Goal: Transaction & Acquisition: Book appointment/travel/reservation

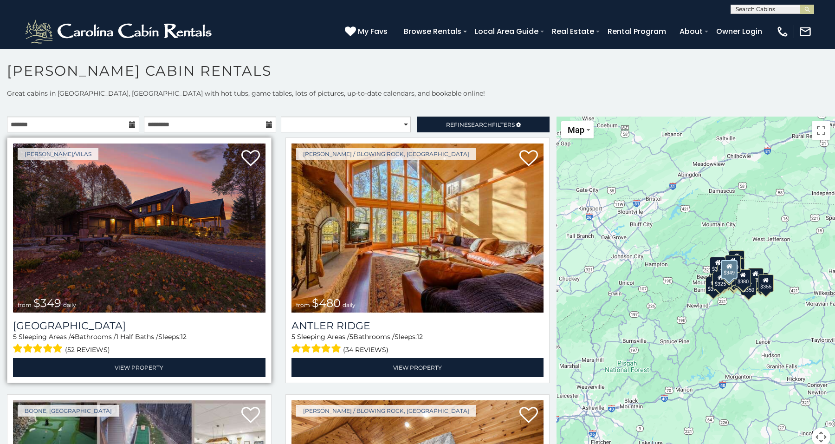
click at [133, 261] on img at bounding box center [139, 227] width 253 height 169
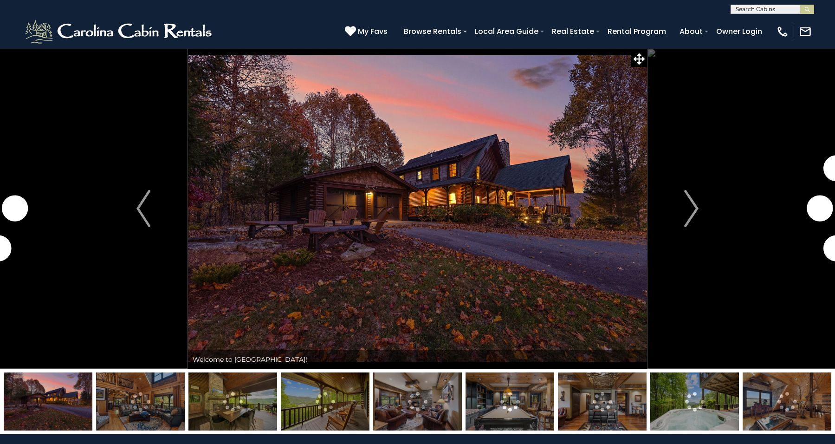
click at [118, 391] on img at bounding box center [140, 401] width 89 height 58
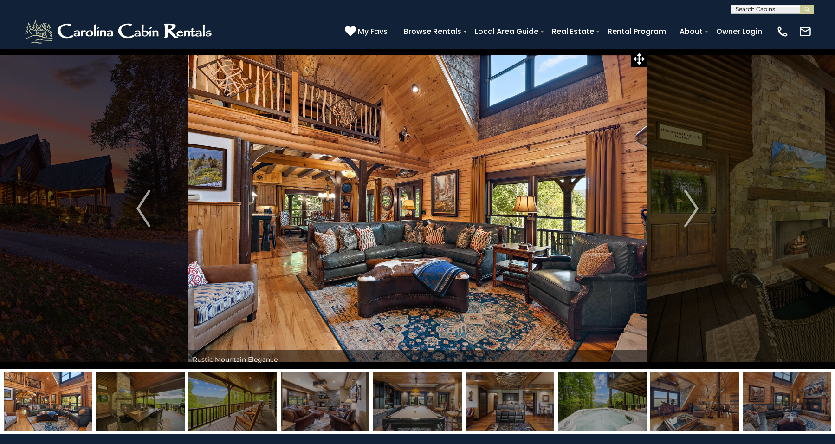
click at [210, 399] on img at bounding box center [233, 401] width 89 height 58
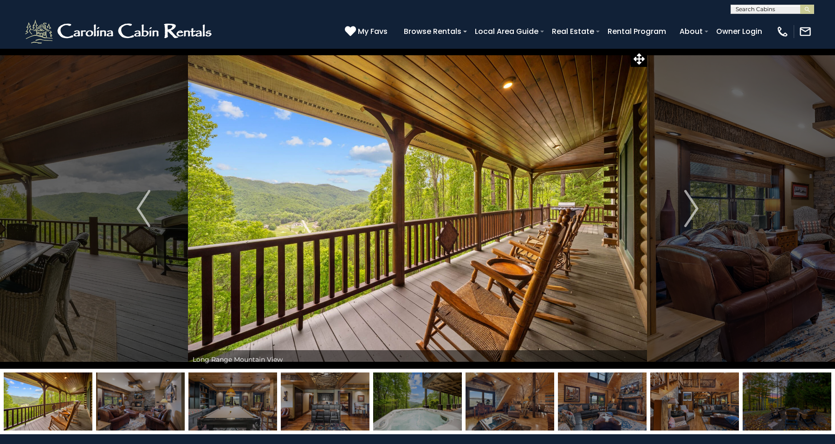
click at [246, 402] on img at bounding box center [233, 401] width 89 height 58
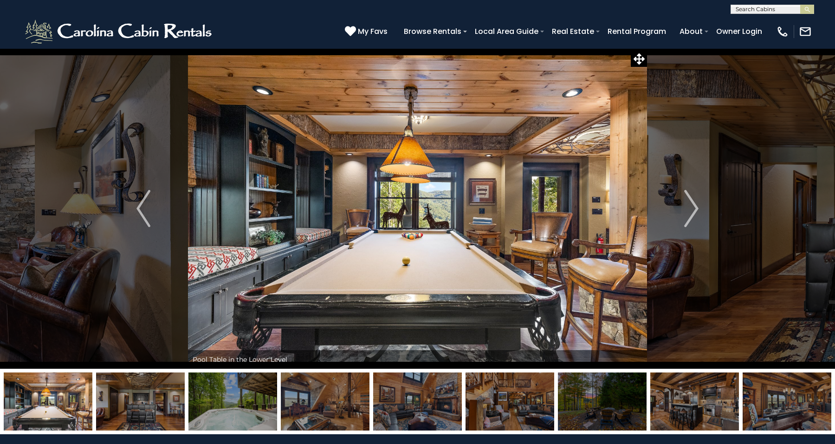
click at [255, 400] on img at bounding box center [233, 401] width 89 height 58
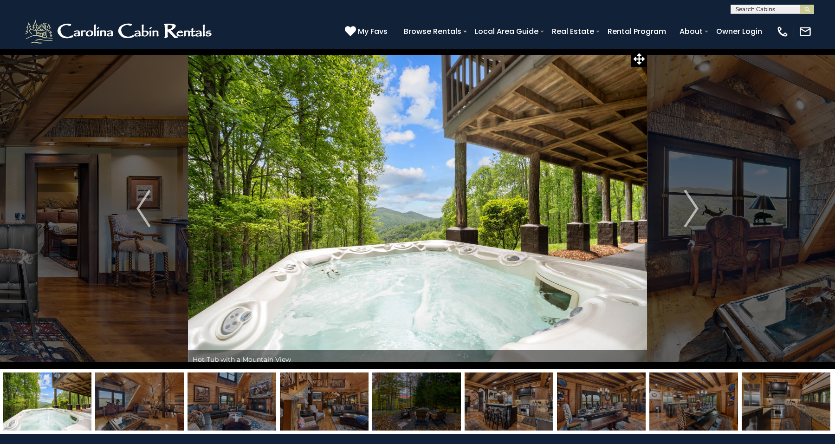
click at [260, 397] on img at bounding box center [232, 401] width 89 height 58
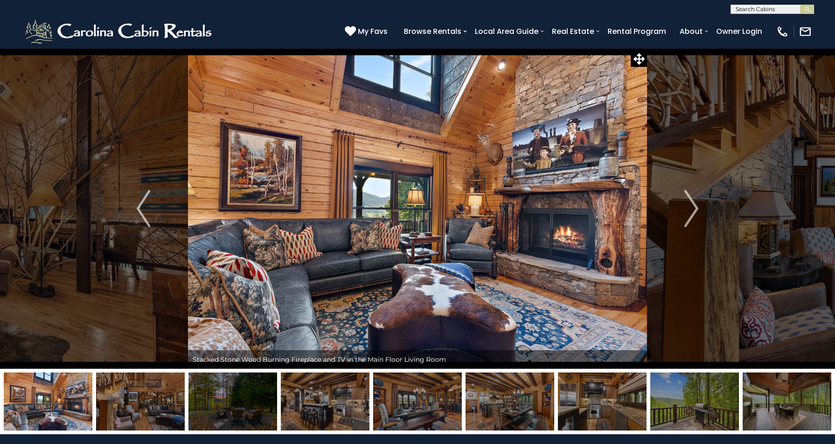
click at [298, 395] on img at bounding box center [325, 401] width 89 height 58
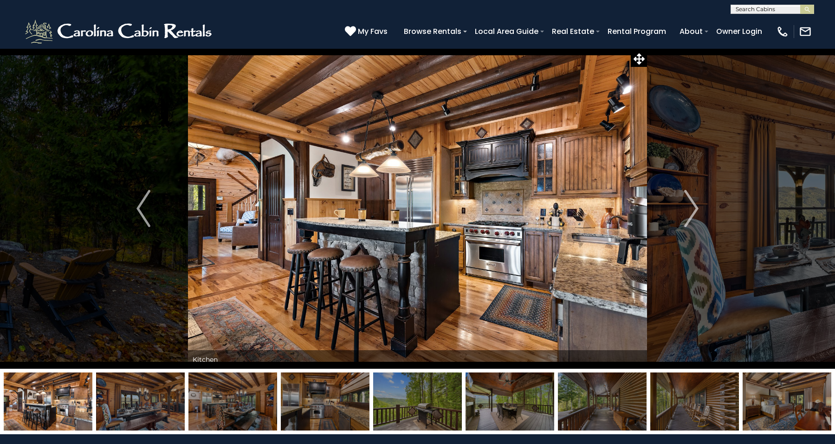
click at [333, 396] on img at bounding box center [325, 401] width 89 height 58
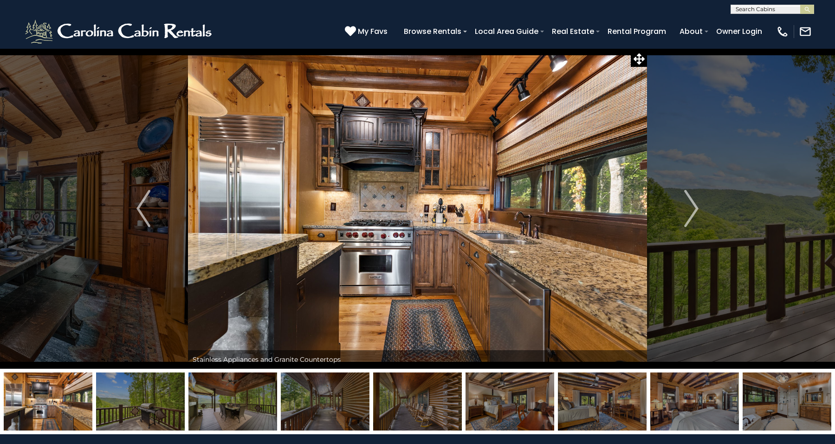
click at [352, 399] on img at bounding box center [325, 401] width 89 height 58
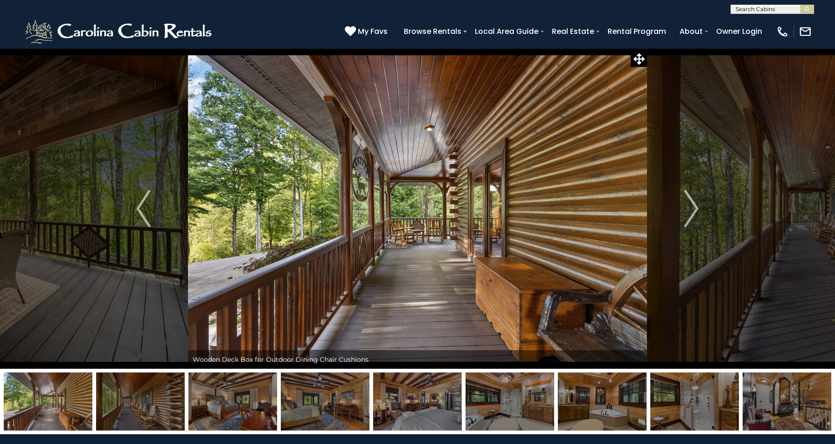
click at [396, 405] on img at bounding box center [417, 401] width 89 height 58
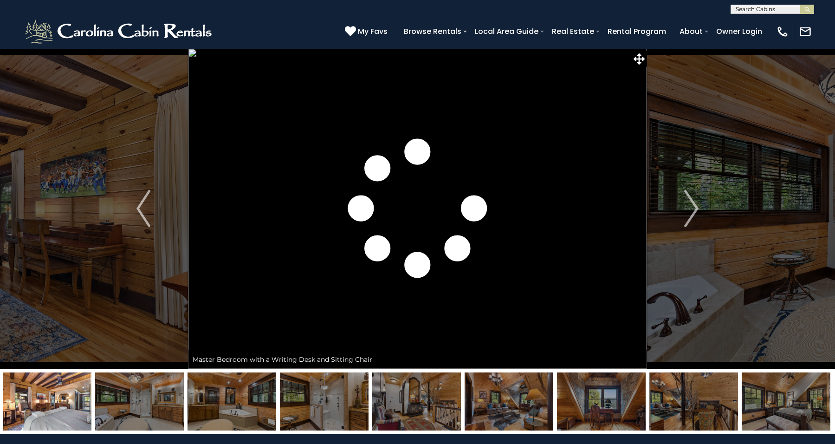
click at [440, 409] on img at bounding box center [416, 401] width 89 height 58
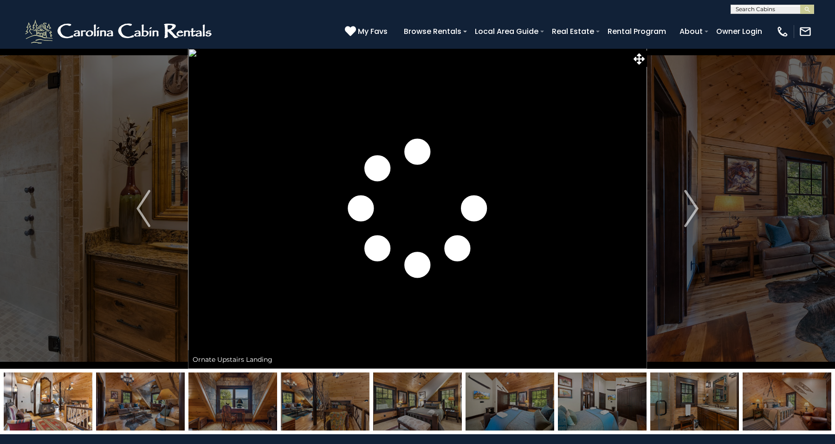
click at [475, 407] on img at bounding box center [510, 401] width 89 height 58
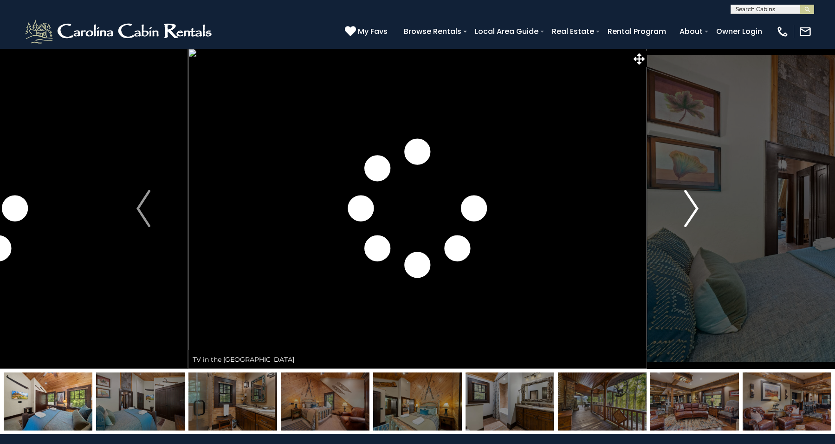
click at [694, 207] on img "Next" at bounding box center [692, 208] width 14 height 37
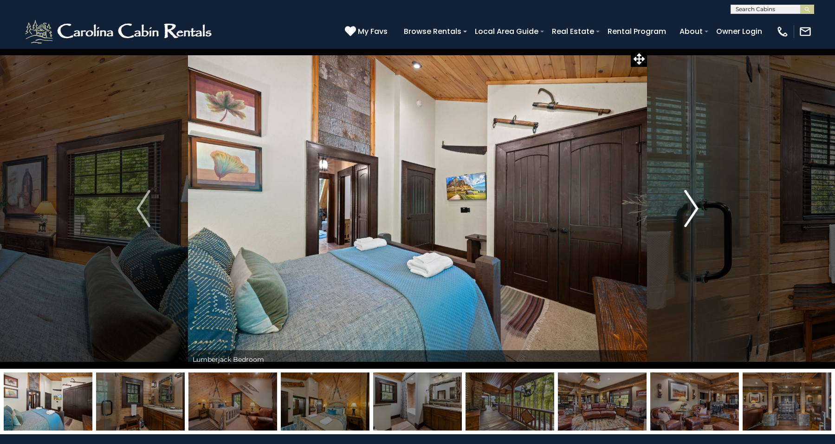
click at [694, 207] on img "Next" at bounding box center [692, 208] width 14 height 37
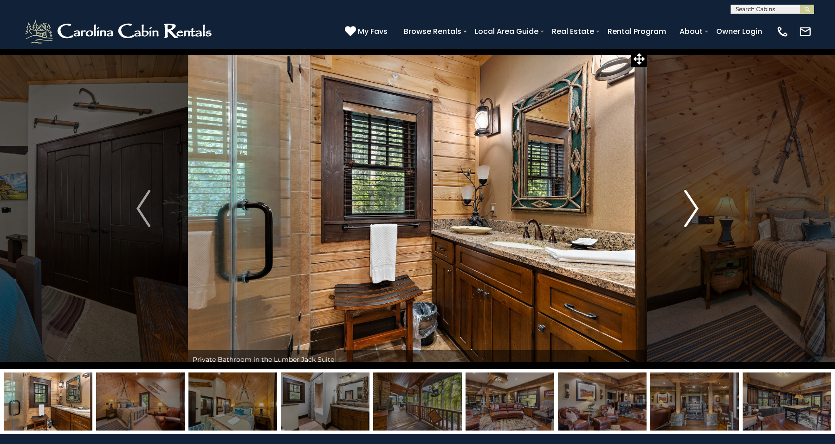
click at [694, 207] on img "Next" at bounding box center [692, 208] width 14 height 37
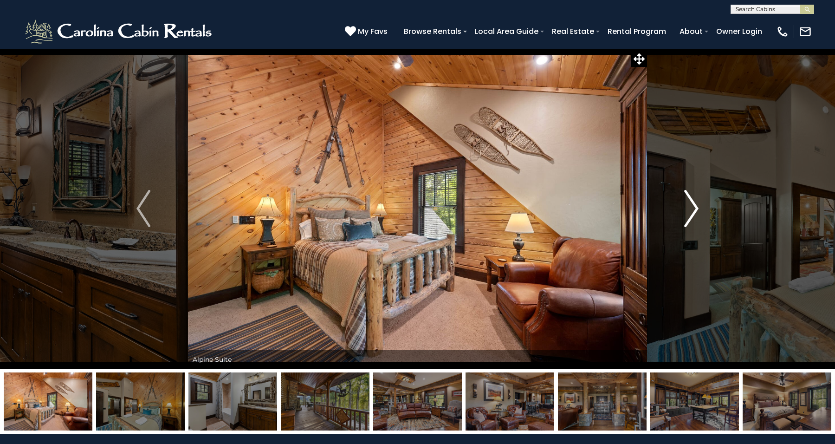
click at [694, 207] on img "Next" at bounding box center [692, 208] width 14 height 37
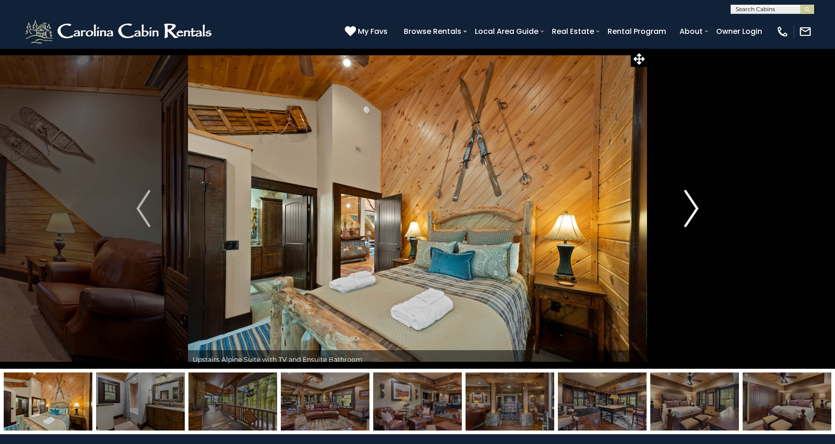
click at [694, 207] on img "Next" at bounding box center [692, 208] width 14 height 37
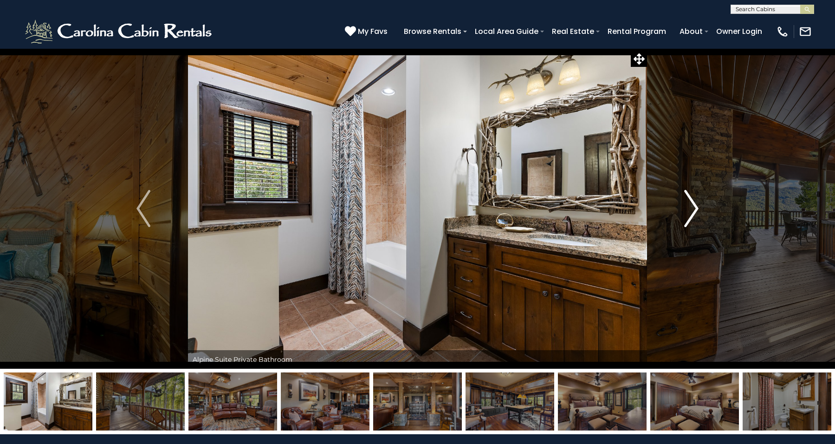
click at [694, 207] on img "Next" at bounding box center [692, 208] width 14 height 37
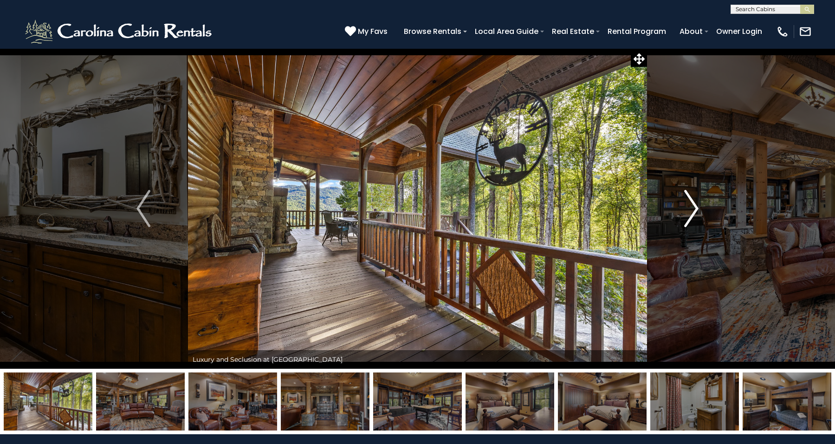
click at [694, 207] on img "Next" at bounding box center [692, 208] width 14 height 37
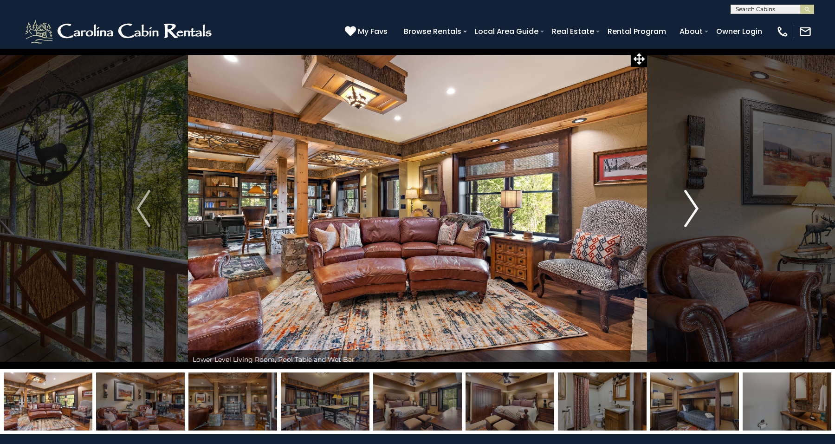
click at [694, 207] on img "Next" at bounding box center [692, 208] width 14 height 37
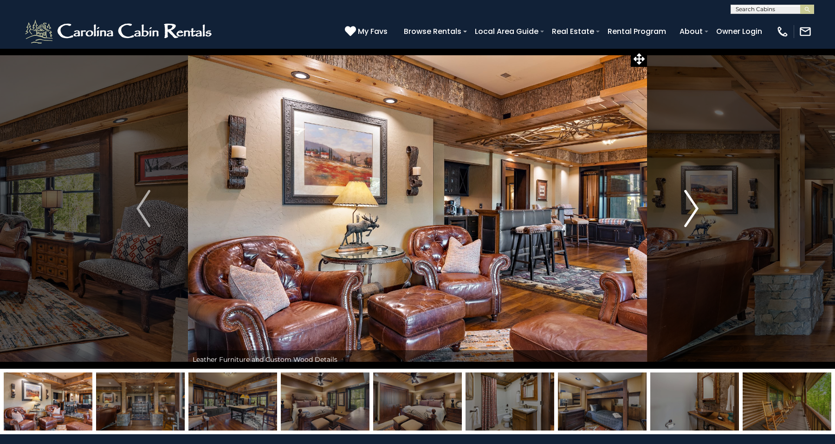
click at [694, 207] on img "Next" at bounding box center [692, 208] width 14 height 37
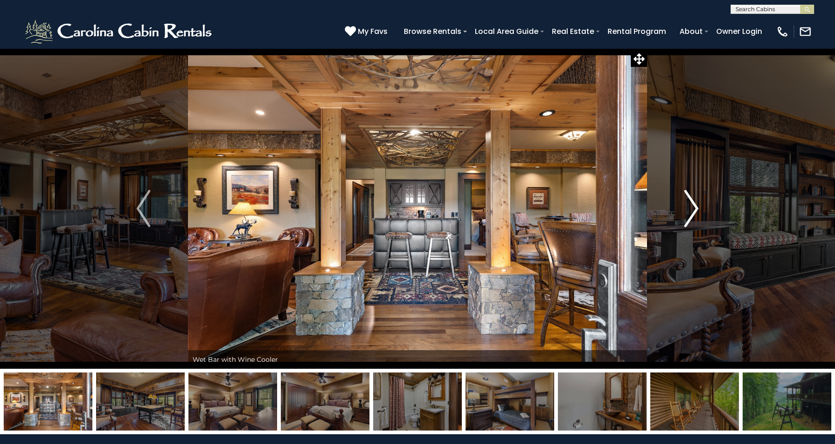
click at [694, 207] on img "Next" at bounding box center [692, 208] width 14 height 37
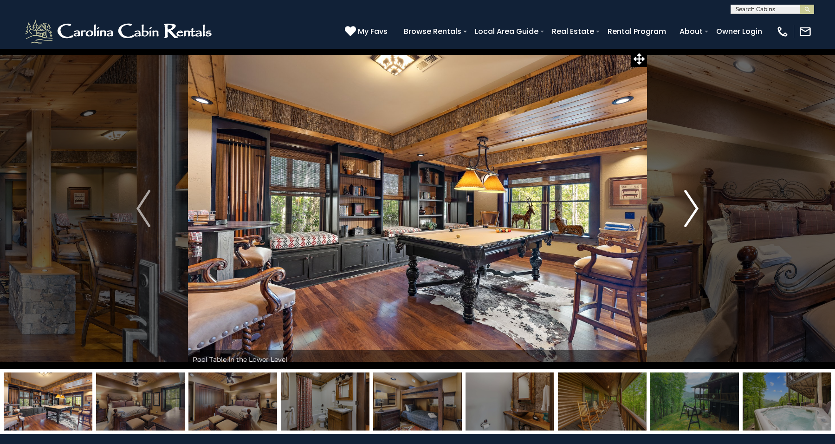
click at [694, 207] on img "Next" at bounding box center [692, 208] width 14 height 37
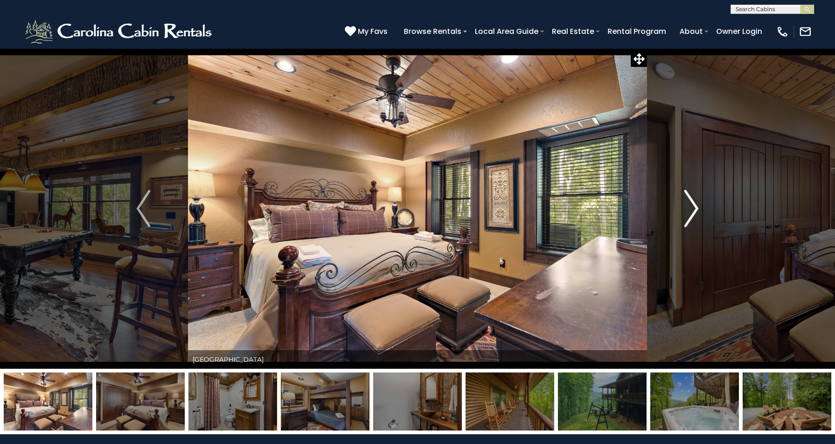
click at [694, 207] on img "Next" at bounding box center [692, 208] width 14 height 37
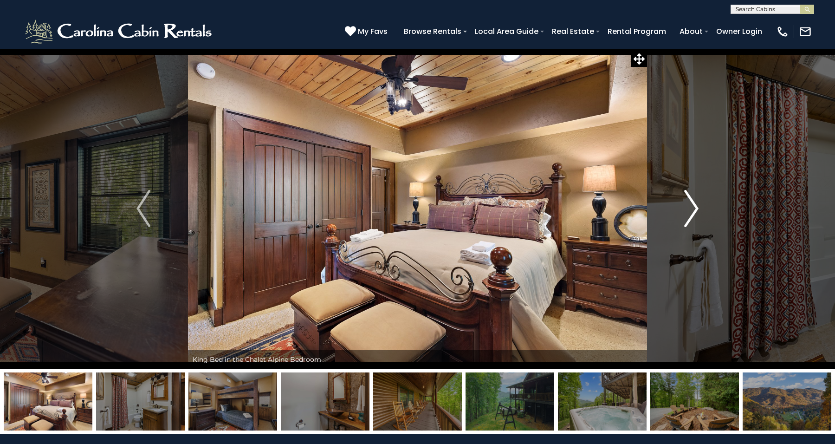
click at [694, 207] on img "Next" at bounding box center [692, 208] width 14 height 37
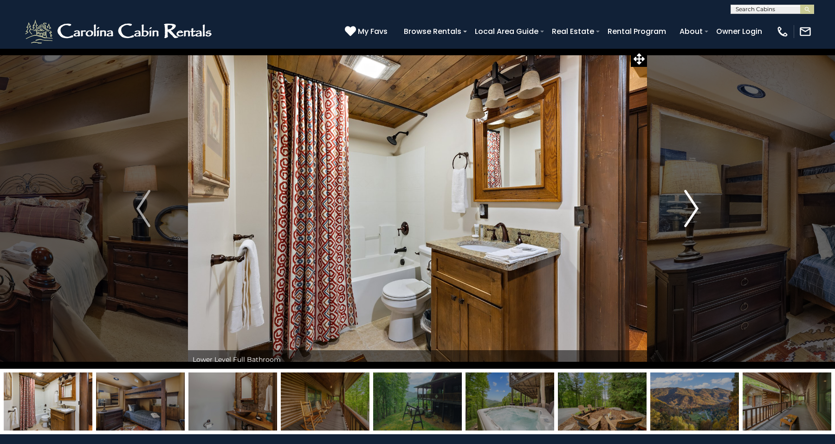
click at [694, 207] on img "Next" at bounding box center [692, 208] width 14 height 37
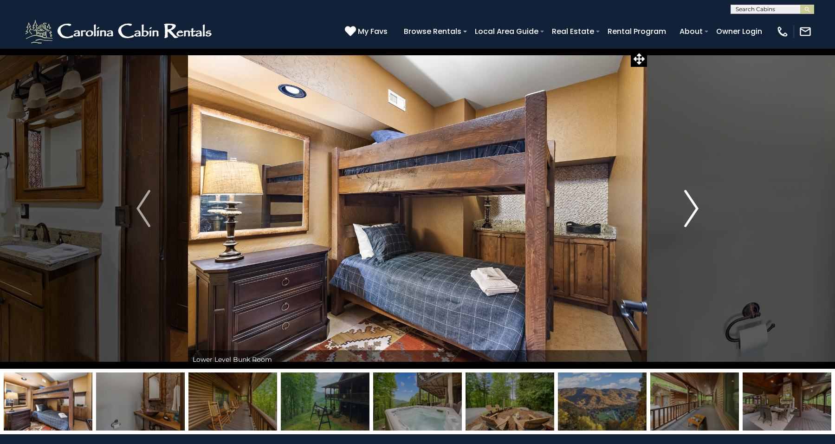
click at [694, 207] on img "Next" at bounding box center [692, 208] width 14 height 37
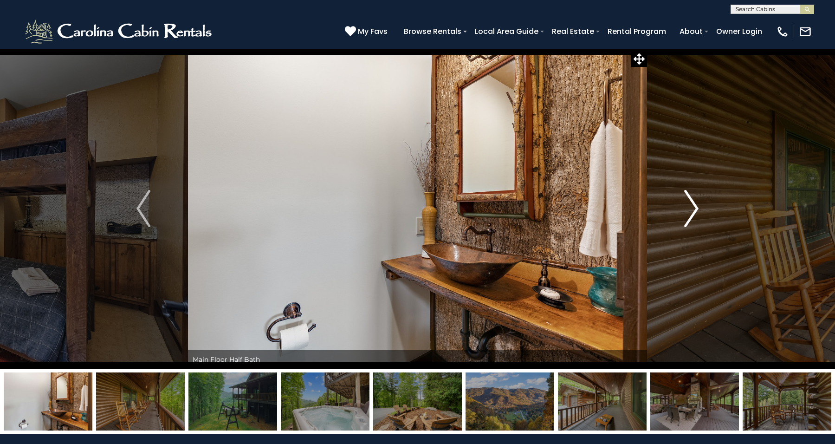
click at [694, 207] on img "Next" at bounding box center [692, 208] width 14 height 37
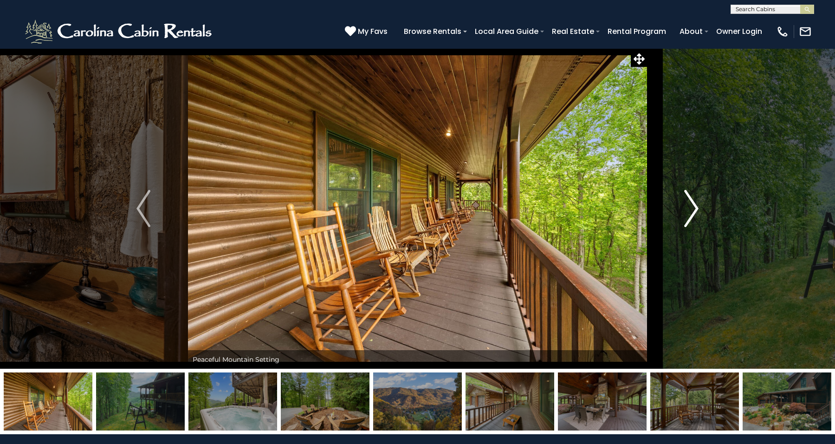
click at [695, 208] on img "Next" at bounding box center [692, 208] width 14 height 37
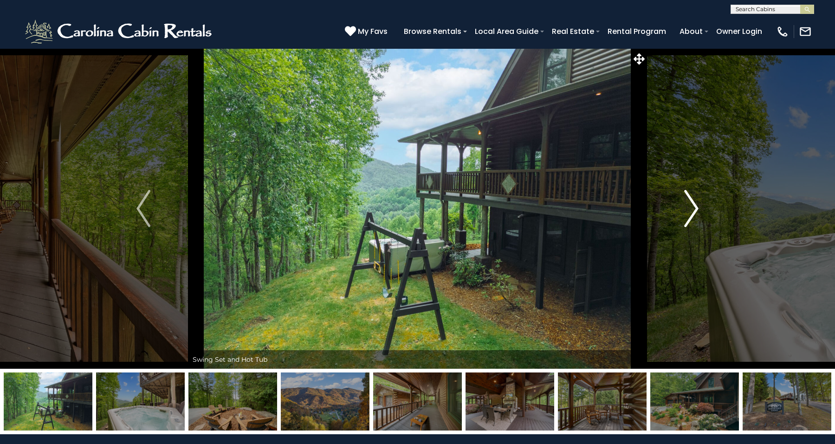
click at [695, 208] on img "Next" at bounding box center [692, 208] width 14 height 37
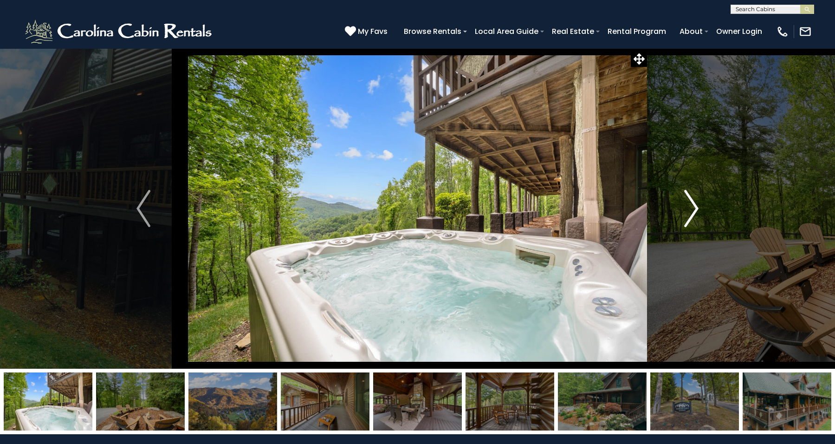
click at [695, 208] on img "Next" at bounding box center [692, 208] width 14 height 37
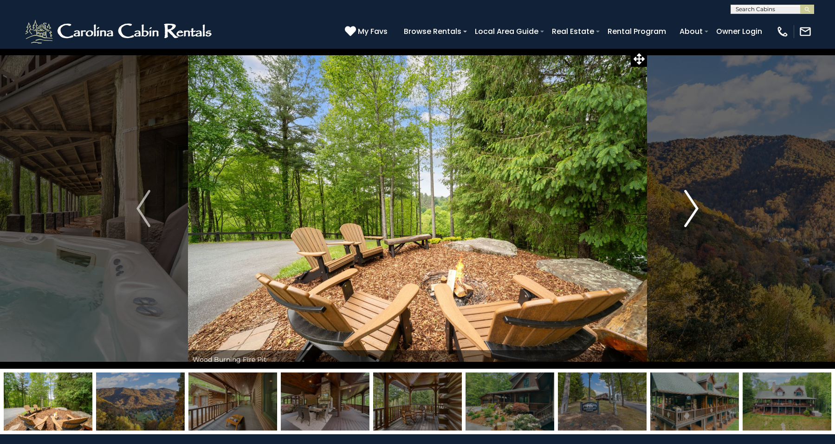
click at [695, 208] on img "Next" at bounding box center [692, 208] width 14 height 37
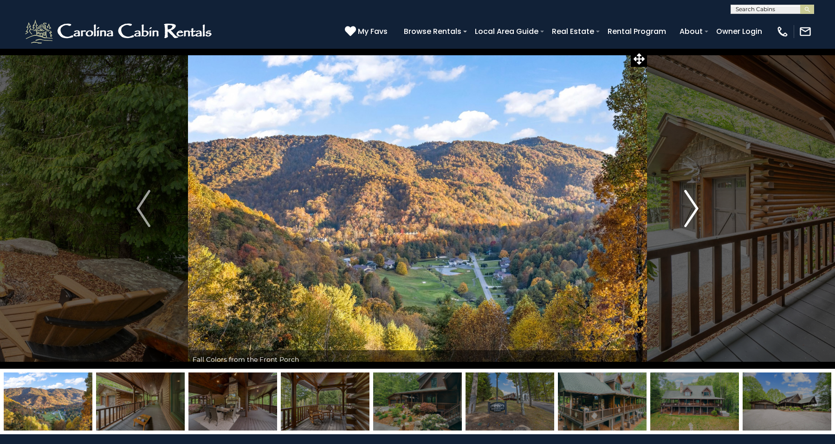
click at [695, 208] on img "Next" at bounding box center [692, 208] width 14 height 37
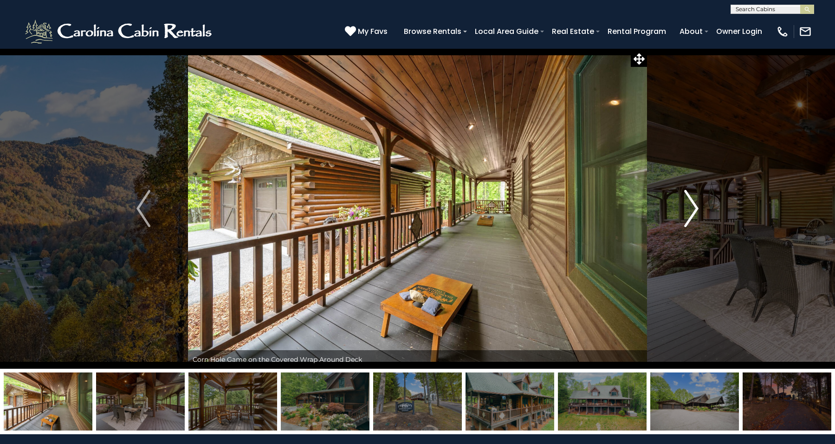
click at [695, 208] on img "Next" at bounding box center [692, 208] width 14 height 37
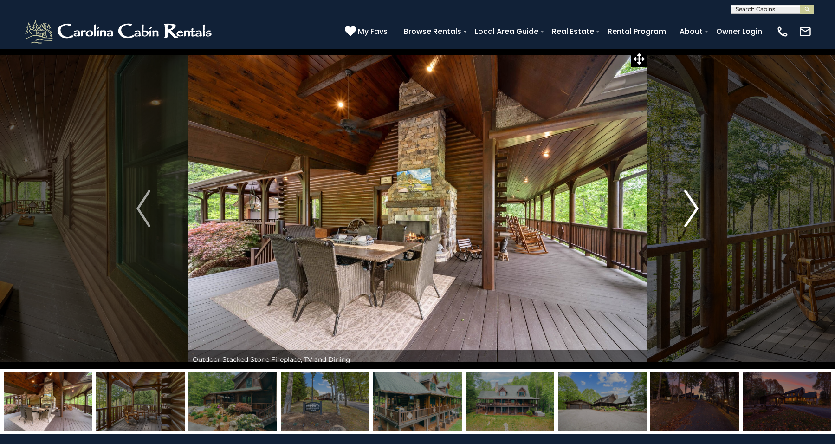
click at [695, 208] on img "Next" at bounding box center [692, 208] width 14 height 37
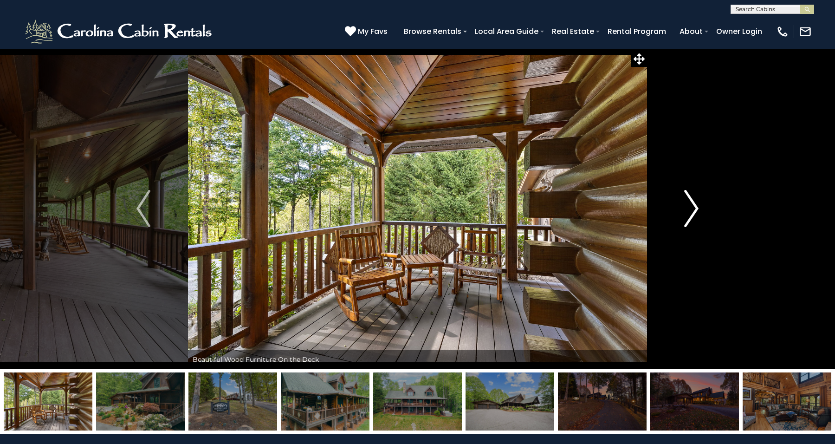
click at [695, 208] on img "Next" at bounding box center [692, 208] width 14 height 37
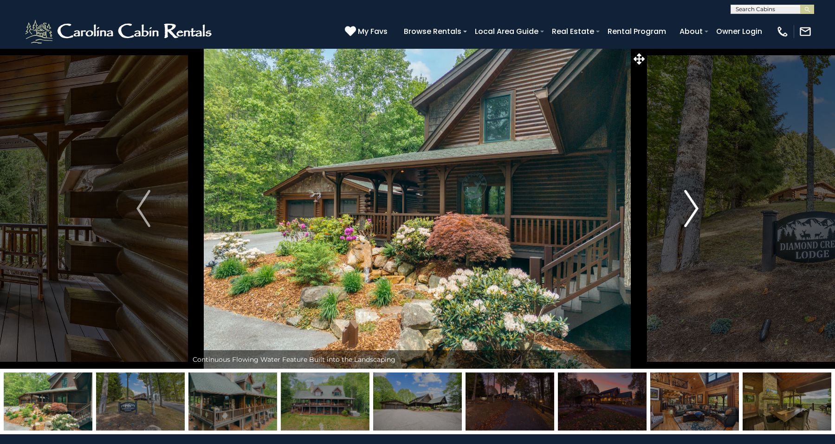
click at [695, 208] on img "Next" at bounding box center [692, 208] width 14 height 37
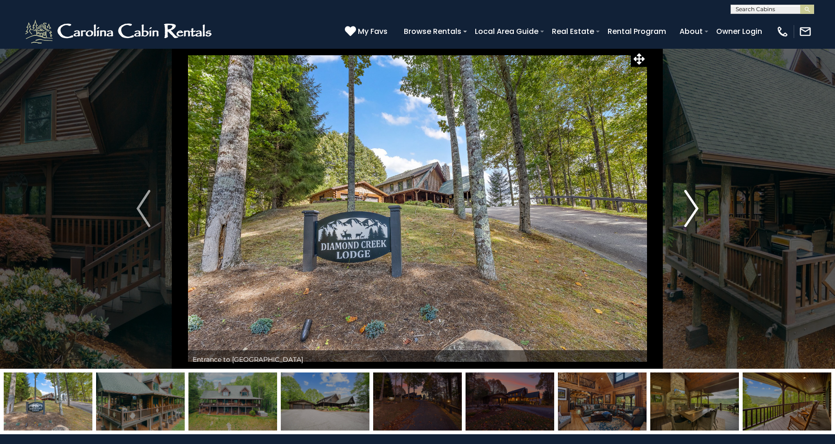
click at [695, 208] on img "Next" at bounding box center [692, 208] width 14 height 37
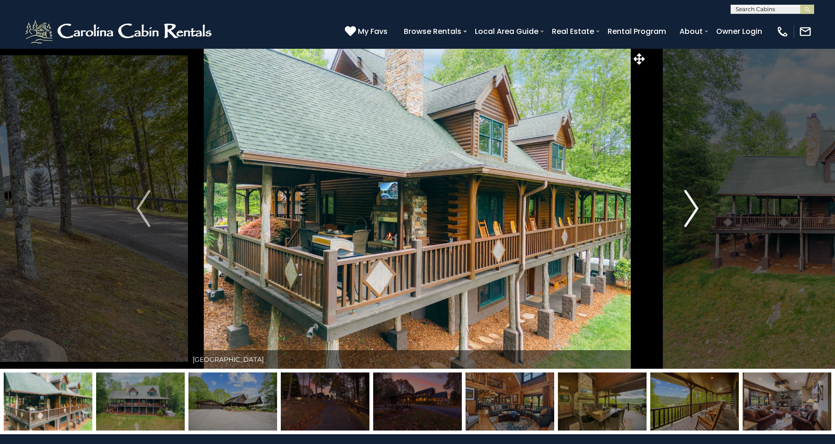
click at [695, 208] on img "Next" at bounding box center [692, 208] width 14 height 37
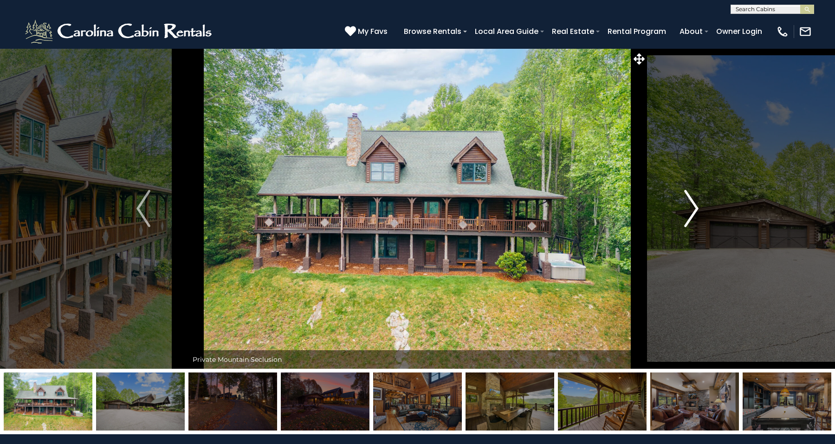
click at [695, 208] on img "Next" at bounding box center [692, 208] width 14 height 37
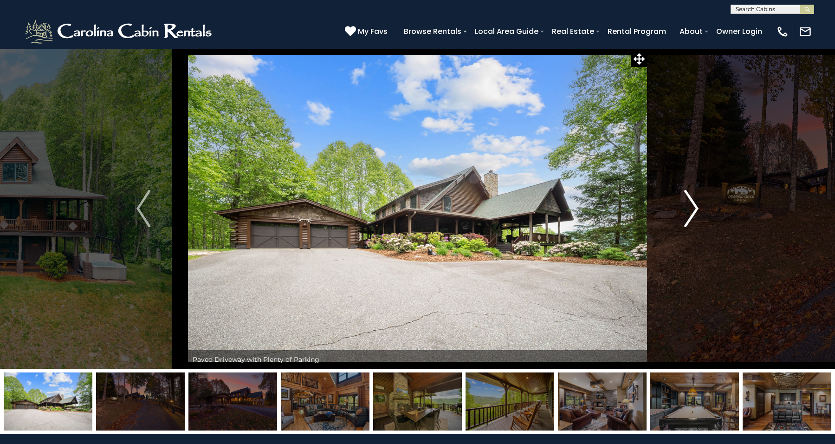
click at [695, 208] on img "Next" at bounding box center [692, 208] width 14 height 37
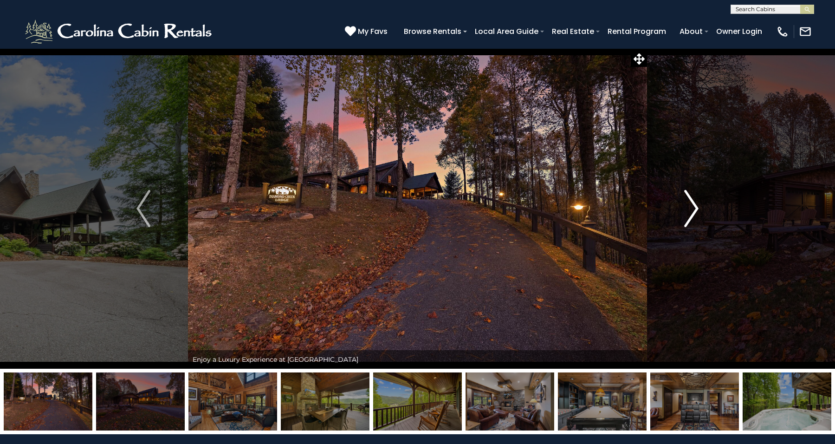
click at [695, 208] on img "Next" at bounding box center [692, 208] width 14 height 37
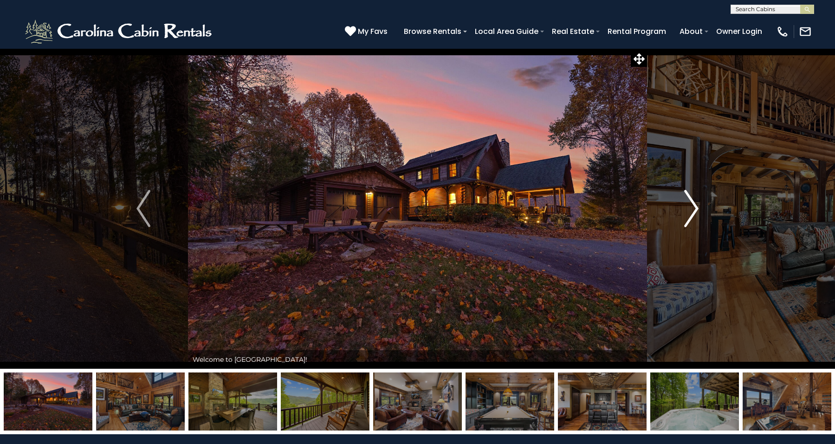
click at [695, 208] on img "Next" at bounding box center [692, 208] width 14 height 37
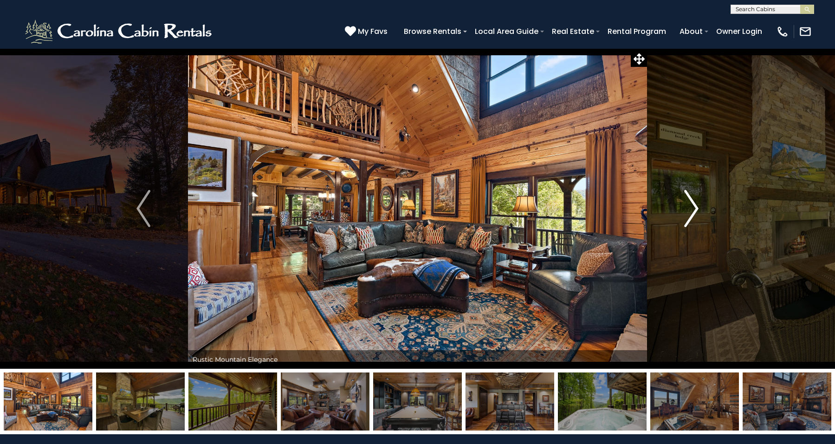
click at [695, 208] on img "Next" at bounding box center [692, 208] width 14 height 37
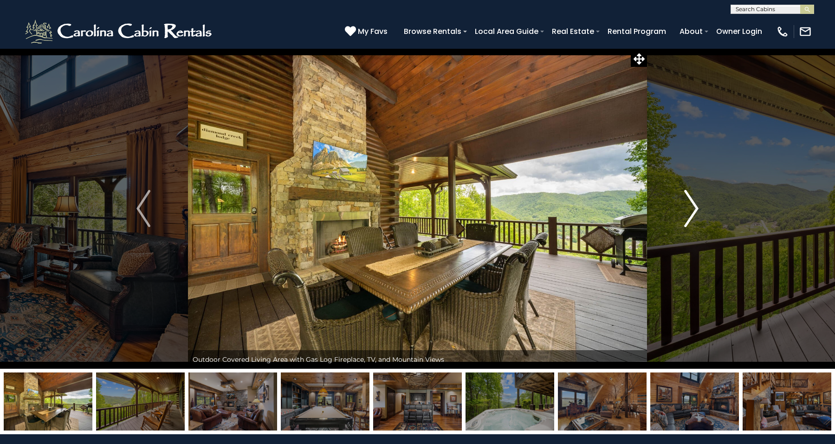
click at [695, 208] on img "Next" at bounding box center [692, 208] width 14 height 37
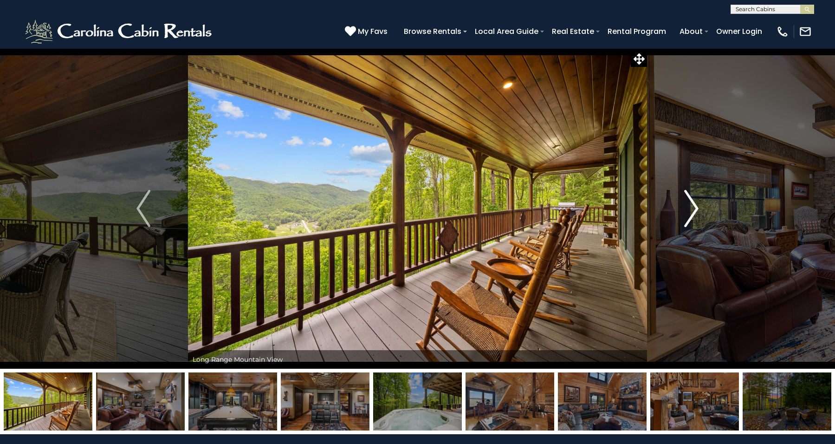
click at [695, 208] on img "Next" at bounding box center [692, 208] width 14 height 37
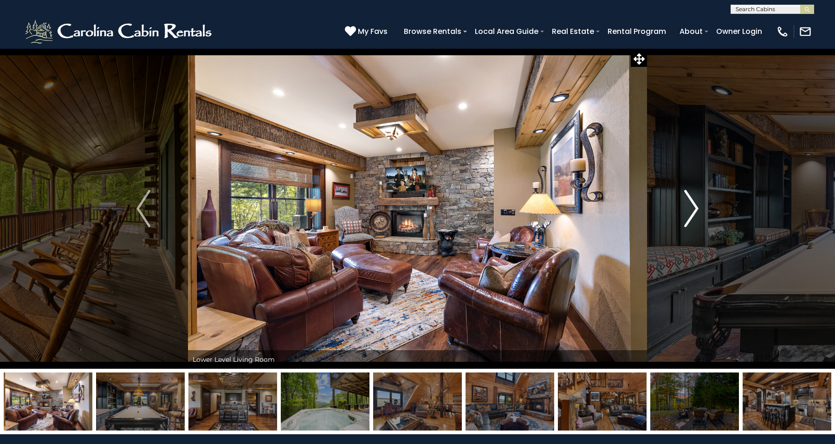
click at [695, 208] on img "Next" at bounding box center [692, 208] width 14 height 37
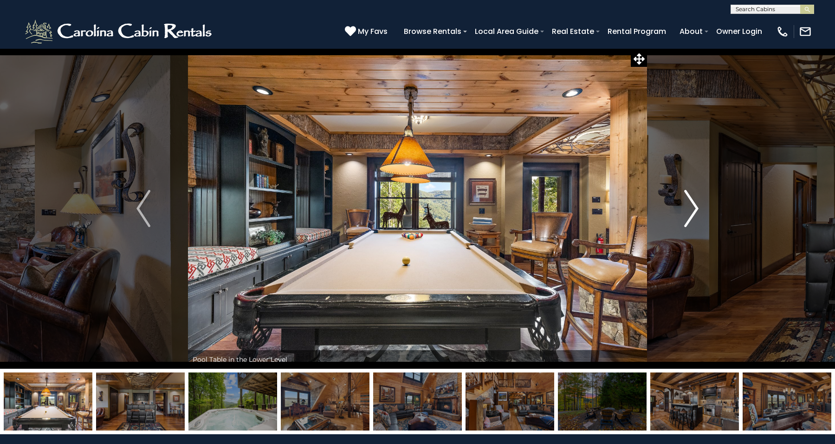
click at [695, 208] on img "Next" at bounding box center [692, 208] width 14 height 37
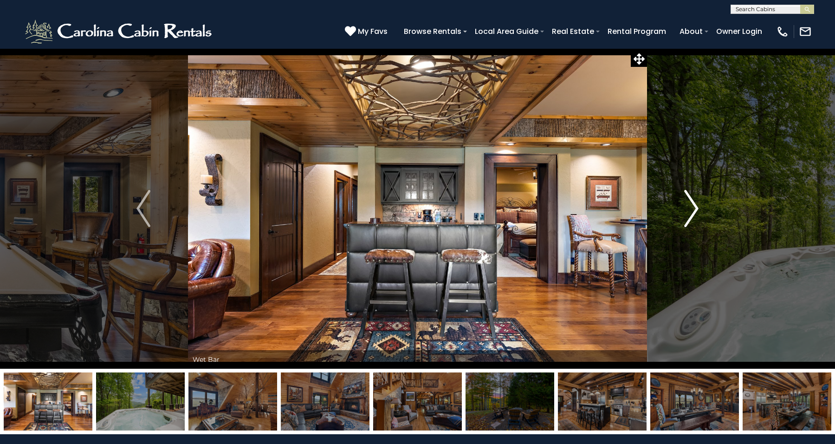
click at [695, 208] on img "Next" at bounding box center [692, 208] width 14 height 37
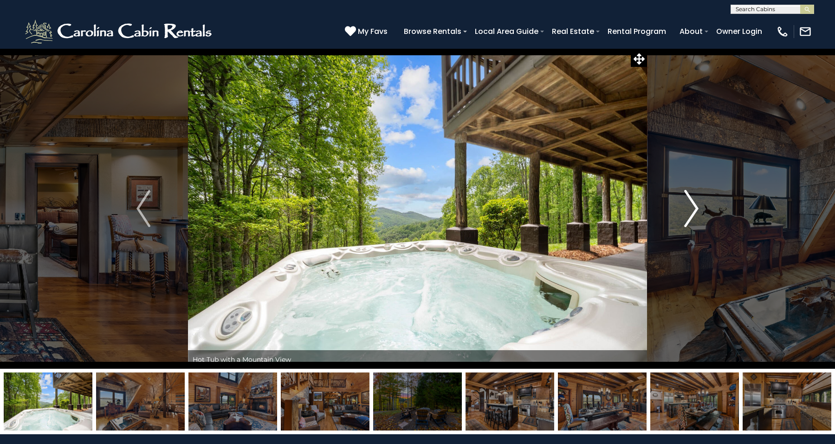
click at [695, 208] on img "Next" at bounding box center [692, 208] width 14 height 37
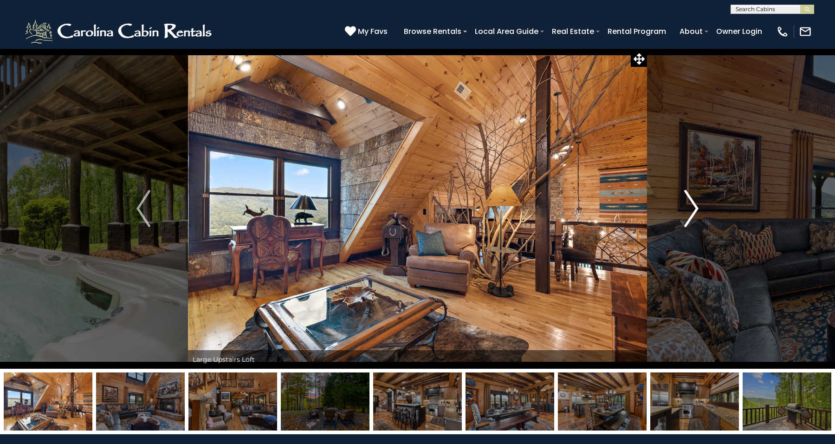
click at [695, 208] on img "Next" at bounding box center [692, 208] width 14 height 37
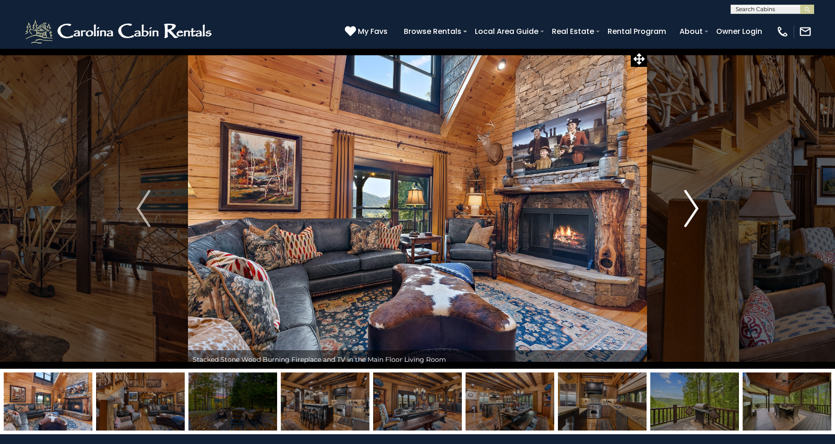
click at [696, 208] on img "Next" at bounding box center [692, 208] width 14 height 37
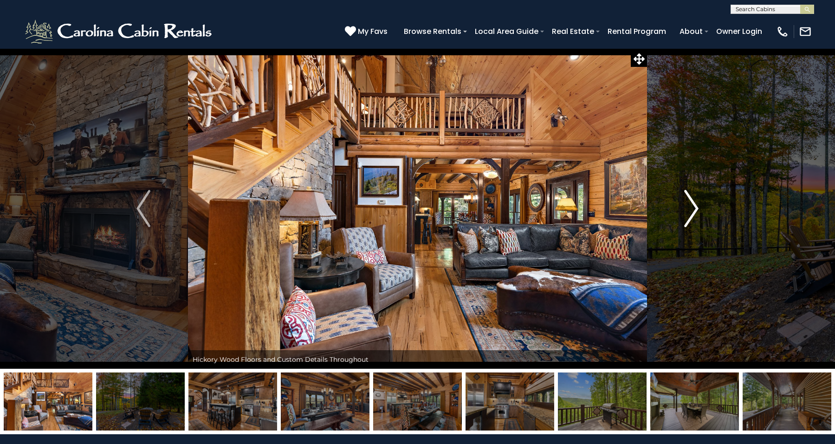
click at [697, 209] on img "Next" at bounding box center [692, 208] width 14 height 37
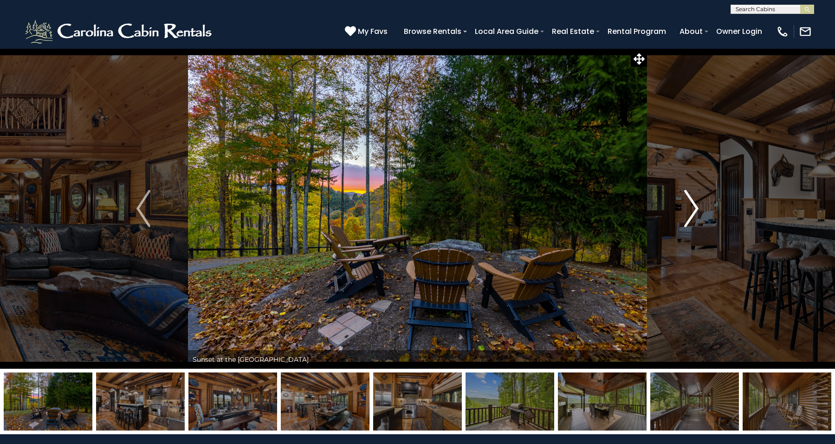
click at [697, 209] on img "Next" at bounding box center [692, 208] width 14 height 37
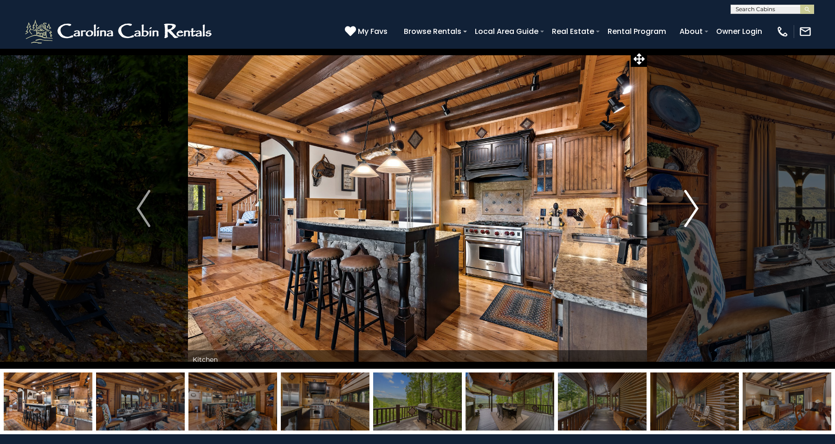
click at [697, 209] on img "Next" at bounding box center [692, 208] width 14 height 37
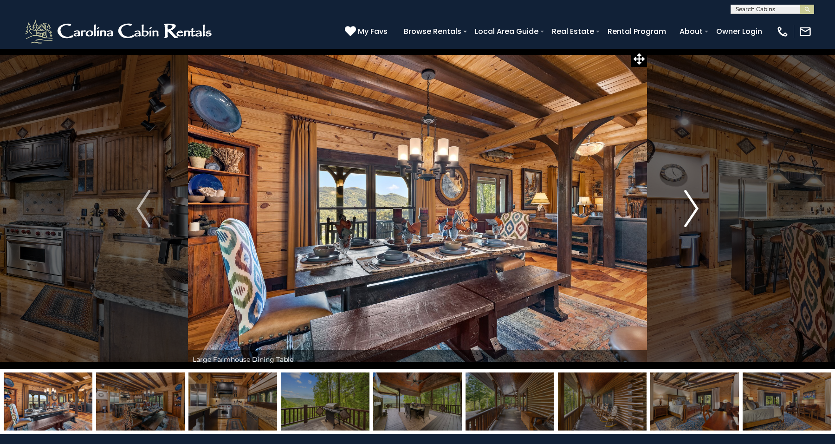
click at [697, 209] on img "Next" at bounding box center [692, 208] width 14 height 37
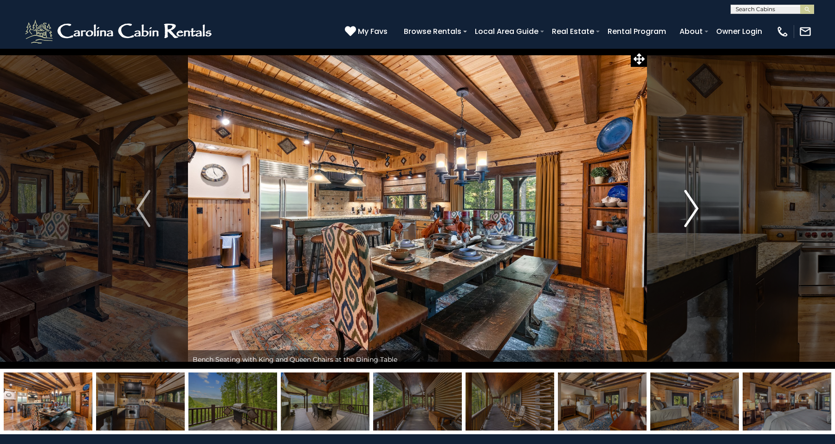
click at [697, 209] on img "Next" at bounding box center [692, 208] width 14 height 37
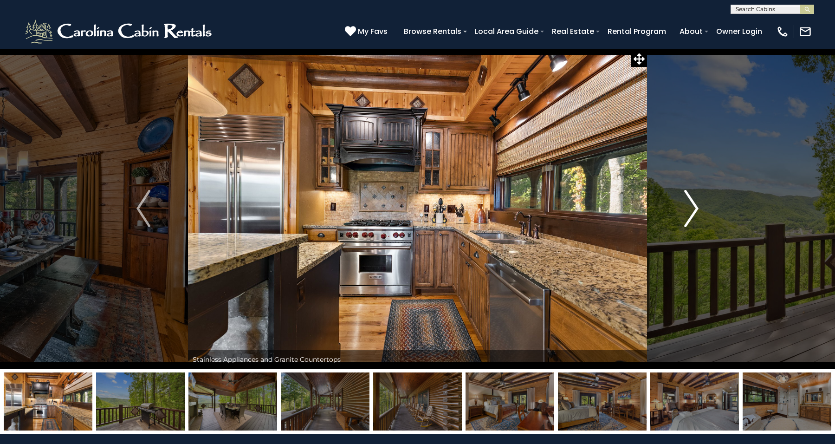
click at [697, 209] on img "Next" at bounding box center [692, 208] width 14 height 37
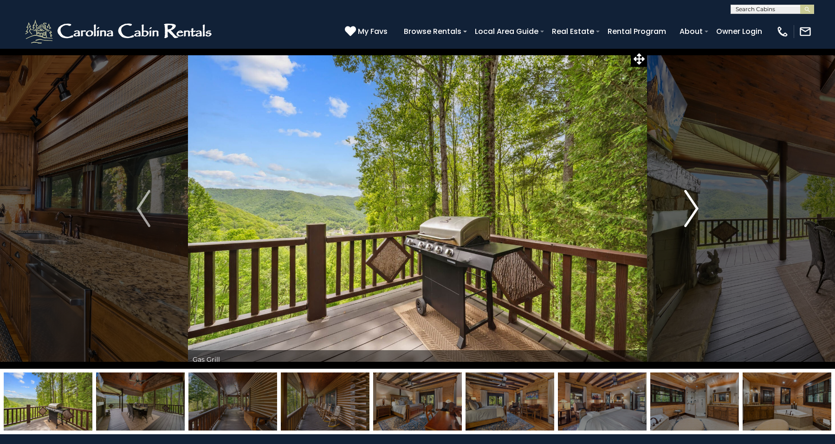
click at [697, 209] on img "Next" at bounding box center [692, 208] width 14 height 37
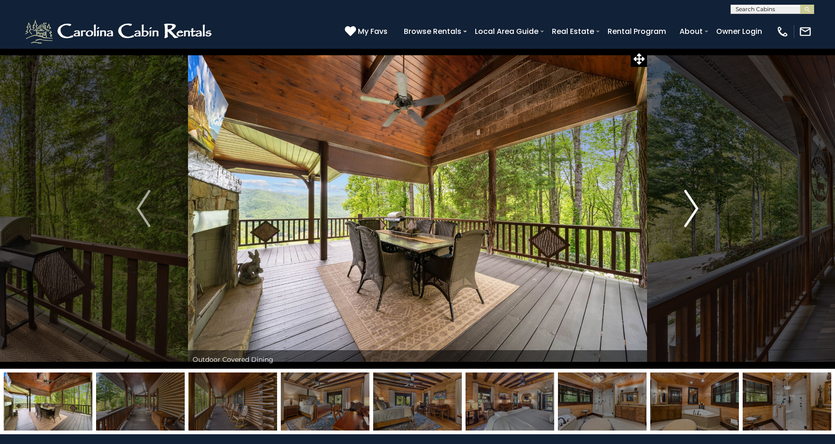
click at [697, 209] on img "Next" at bounding box center [692, 208] width 14 height 37
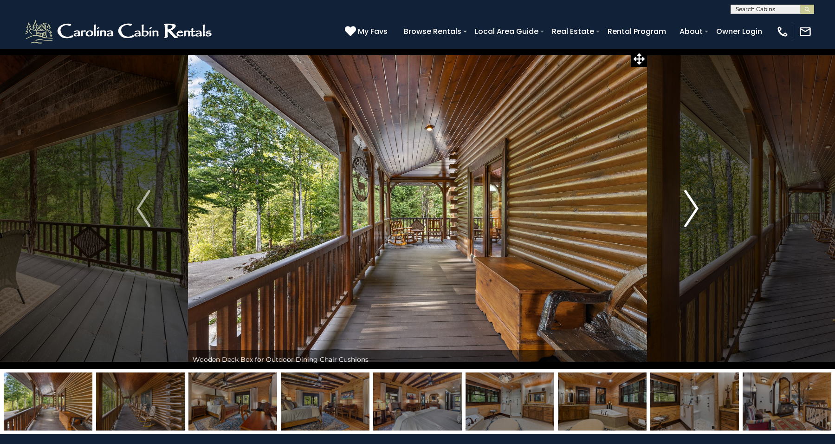
click at [697, 209] on img "Next" at bounding box center [692, 208] width 14 height 37
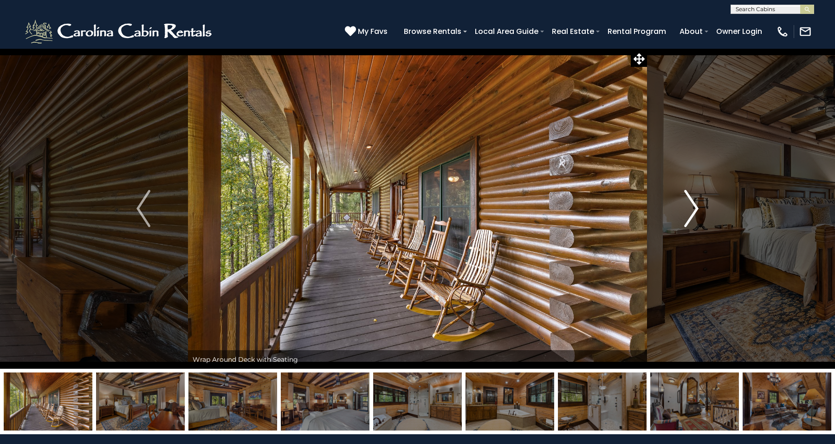
click at [697, 209] on img "Next" at bounding box center [692, 208] width 14 height 37
